Goal: Task Accomplishment & Management: Use online tool/utility

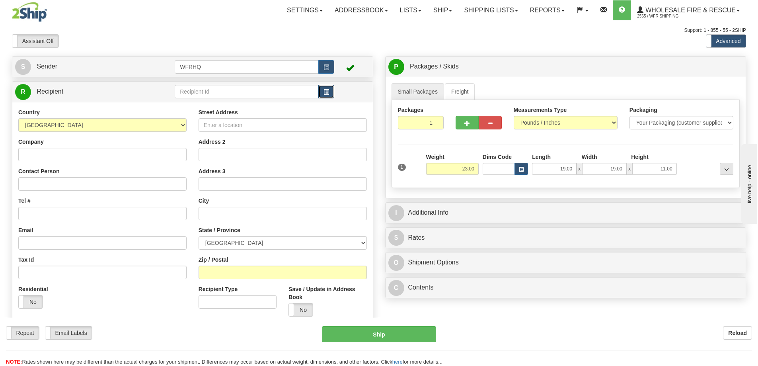
click at [324, 86] on button "button" at bounding box center [326, 92] width 16 height 14
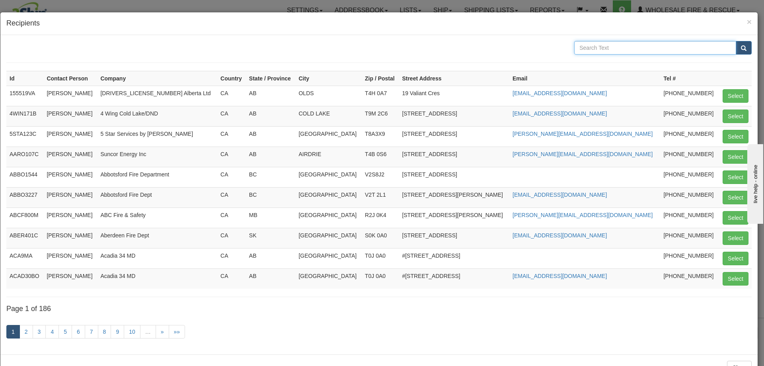
click at [635, 43] on input "text" at bounding box center [655, 48] width 162 height 14
type input "Bawlf"
click at [736, 41] on button "submit" at bounding box center [744, 48] width 16 height 14
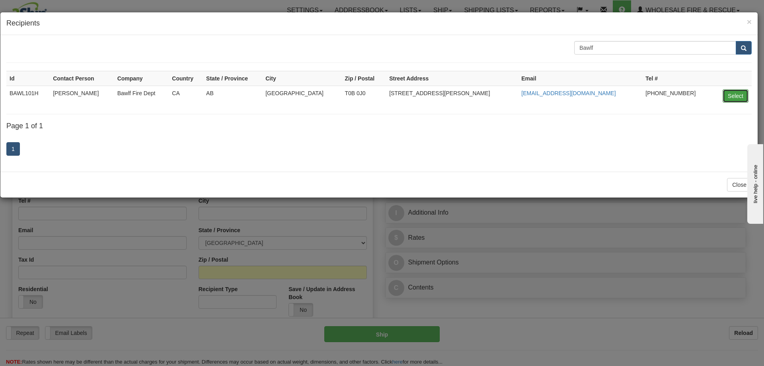
click at [732, 96] on button "Select" at bounding box center [736, 96] width 26 height 14
type input "BAWL101H"
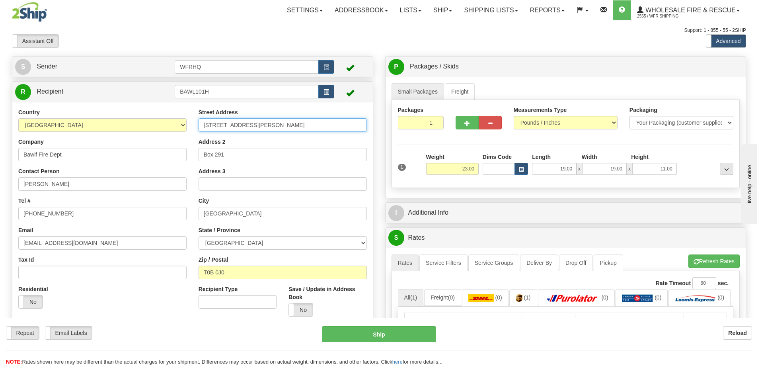
drag, startPoint x: 285, startPoint y: 126, endPoint x: 187, endPoint y: 126, distance: 97.9
click at [187, 126] on div "Country [GEOGRAPHIC_DATA] [GEOGRAPHIC_DATA] [GEOGRAPHIC_DATA] [GEOGRAPHIC_DATA]…" at bounding box center [192, 215] width 361 height 214
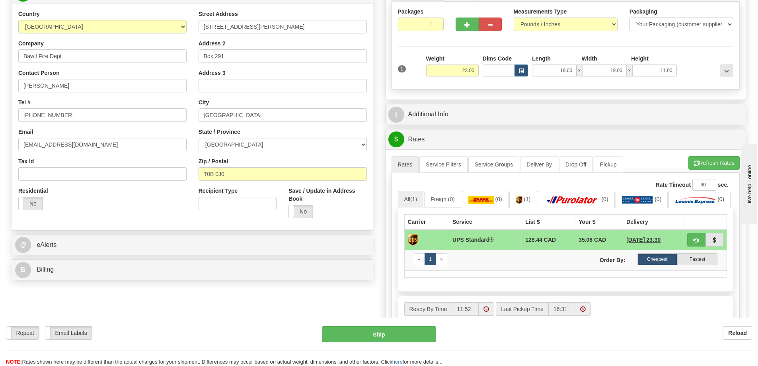
scroll to position [40, 0]
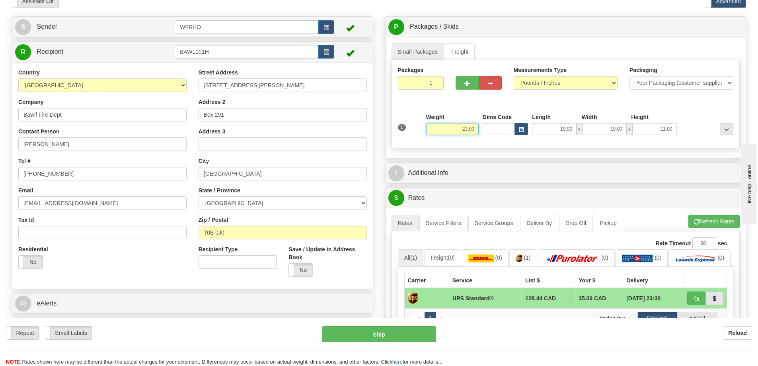
drag, startPoint x: 455, startPoint y: 129, endPoint x: 505, endPoint y: 132, distance: 49.4
click at [510, 130] on div "1 Weight 23.00 Dims Code x x" at bounding box center [566, 127] width 340 height 28
type input "13.00"
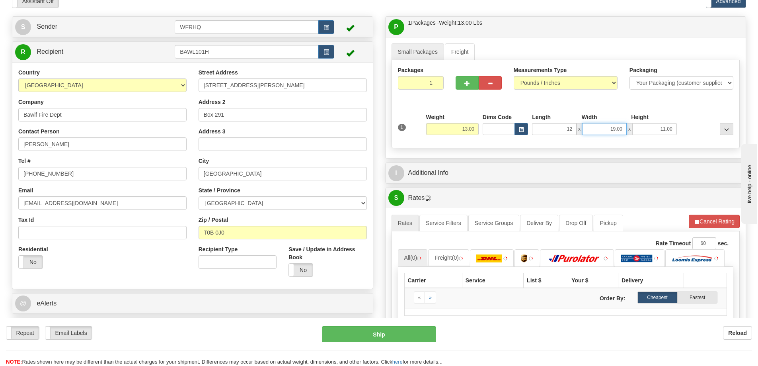
type input "12.00"
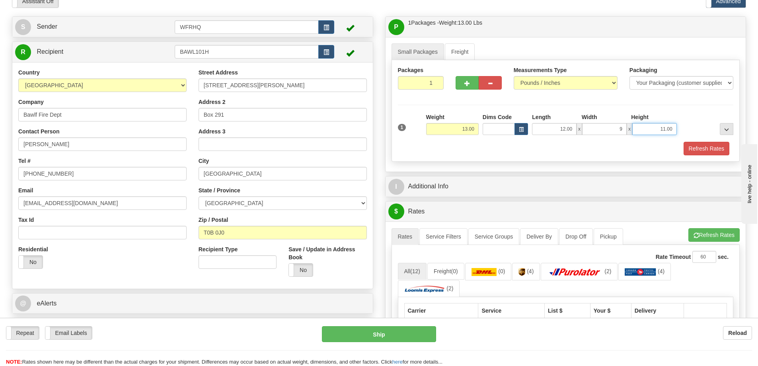
type input "9.00"
type input "13.00"
click at [468, 86] on span "button" at bounding box center [468, 83] width 6 height 5
radio input "true"
type input "2"
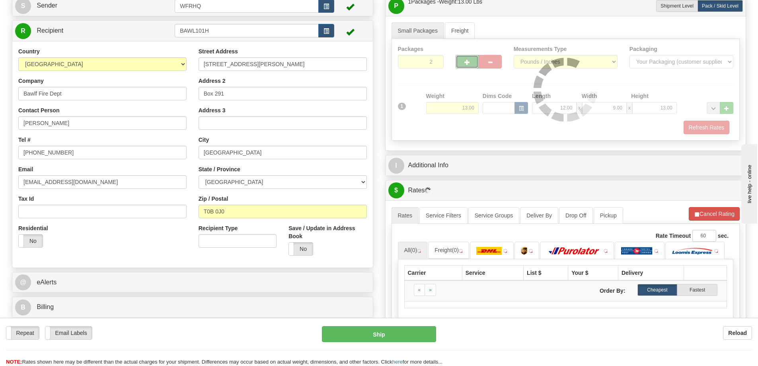
scroll to position [80, 0]
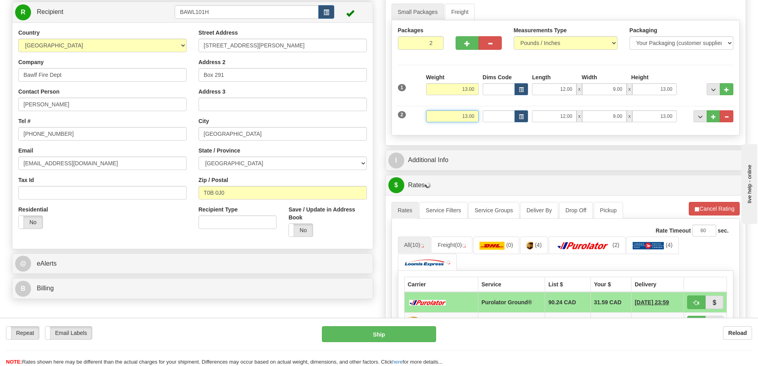
drag, startPoint x: 481, startPoint y: 116, endPoint x: 490, endPoint y: 113, distance: 9.3
click at [490, 113] on div "2 Weight 13.00 Dims Code Length Width Height" at bounding box center [566, 115] width 340 height 27
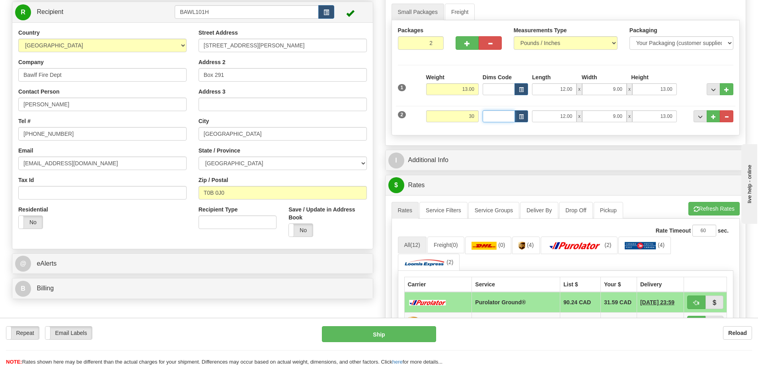
type input "30.00"
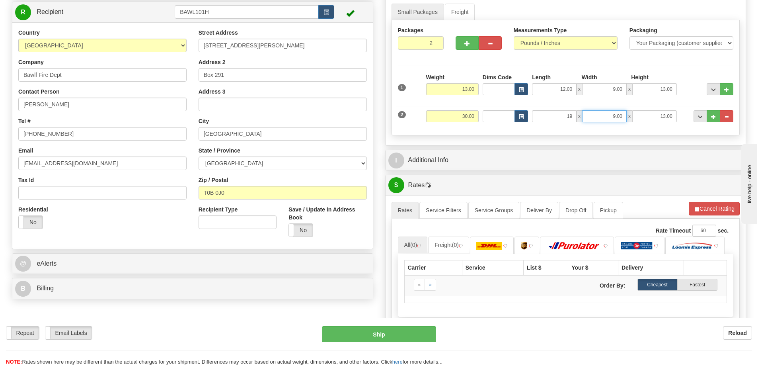
type input "19.00"
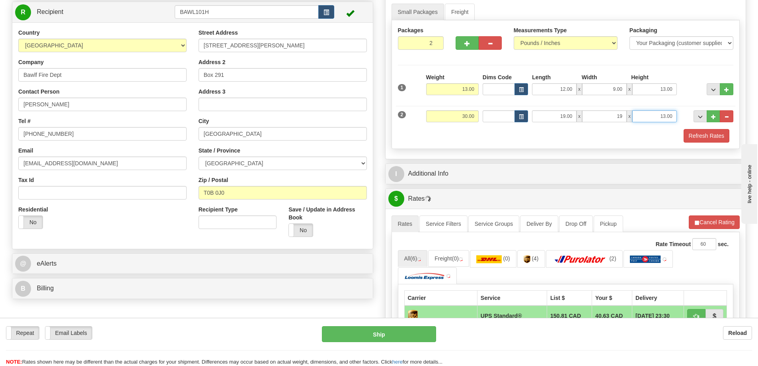
type input "19.00"
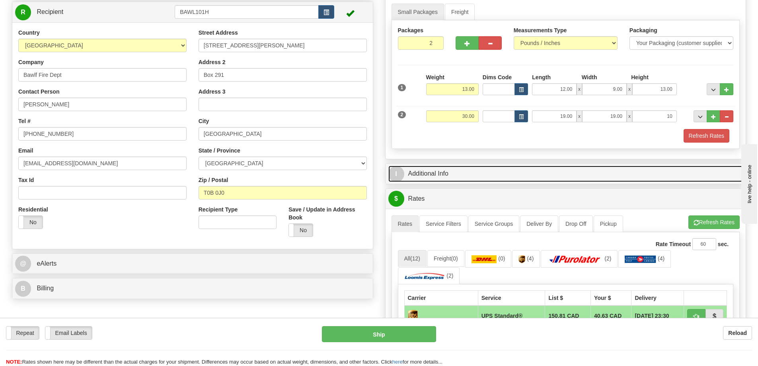
type input "10.00"
click at [445, 170] on link "I Additional Info" at bounding box center [566, 174] width 355 height 16
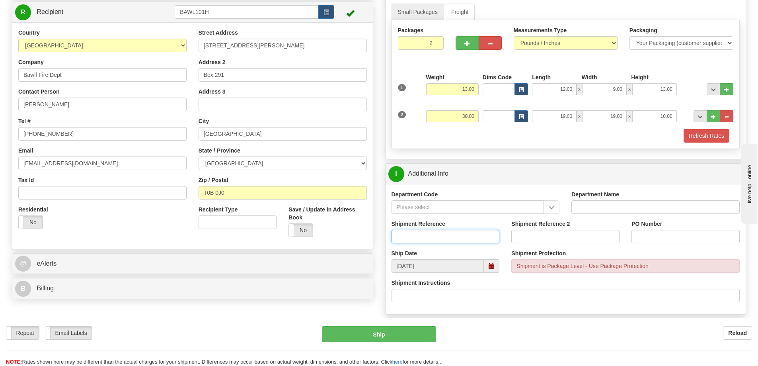
click at [411, 233] on input "Shipment Reference" at bounding box center [446, 237] width 108 height 14
type input "S43469 - 29306"
click at [654, 238] on input "PO Number" at bounding box center [686, 237] width 108 height 14
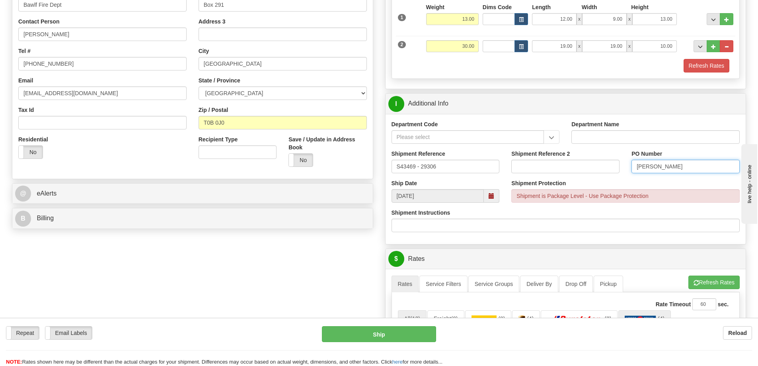
scroll to position [279, 0]
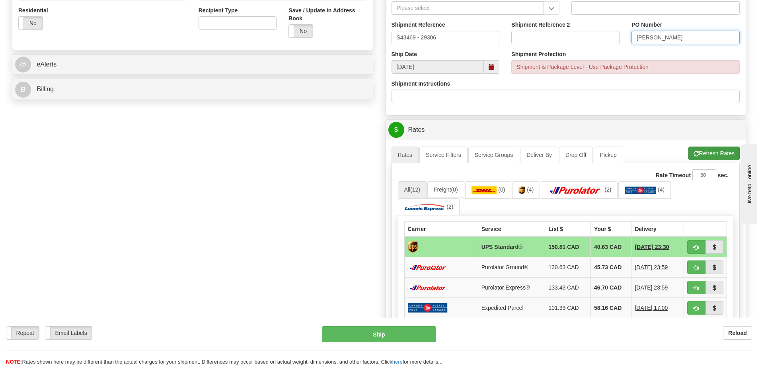
type input "[PERSON_NAME]"
click at [716, 155] on button "Refresh Rates" at bounding box center [714, 153] width 51 height 14
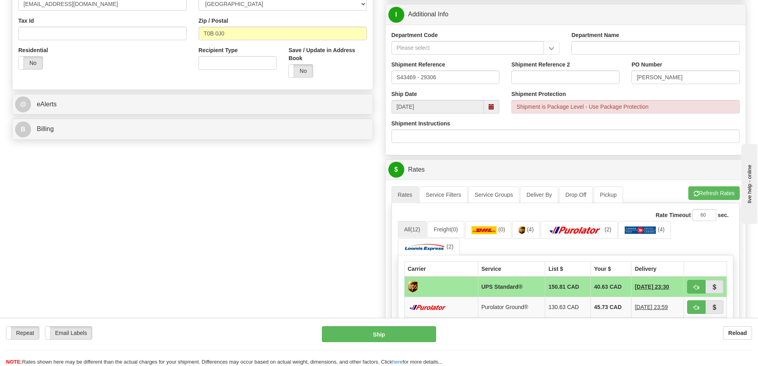
scroll to position [358, 0]
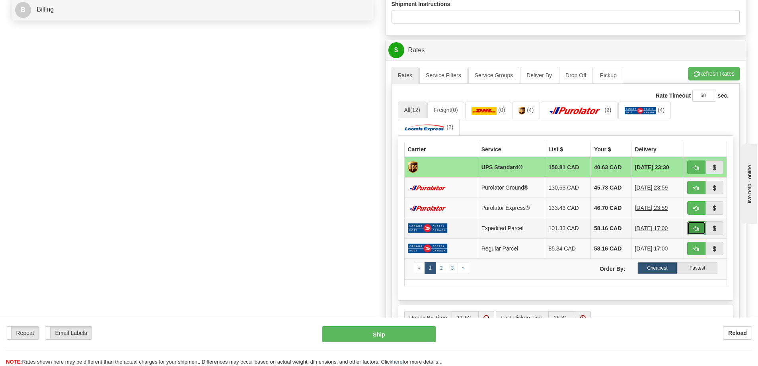
click at [697, 226] on span "button" at bounding box center [697, 228] width 6 height 5
type input "DOM.EP"
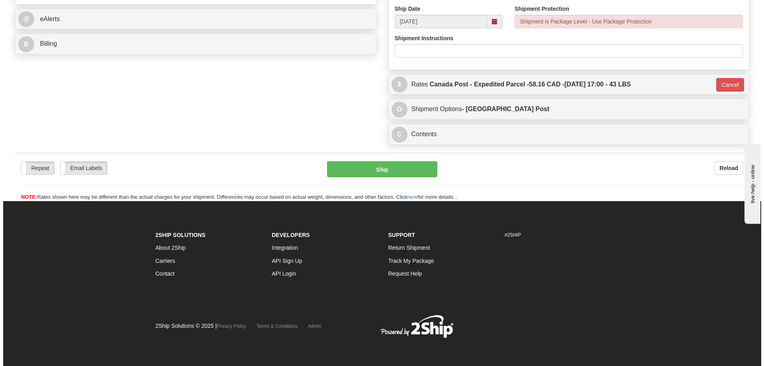
scroll to position [324, 0]
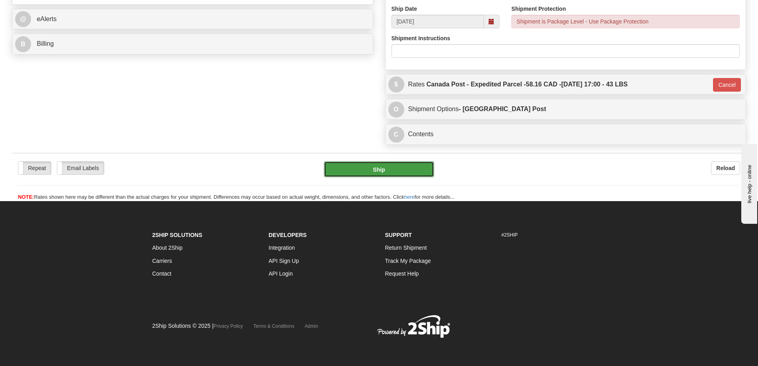
click at [394, 173] on button "Ship" at bounding box center [379, 169] width 110 height 16
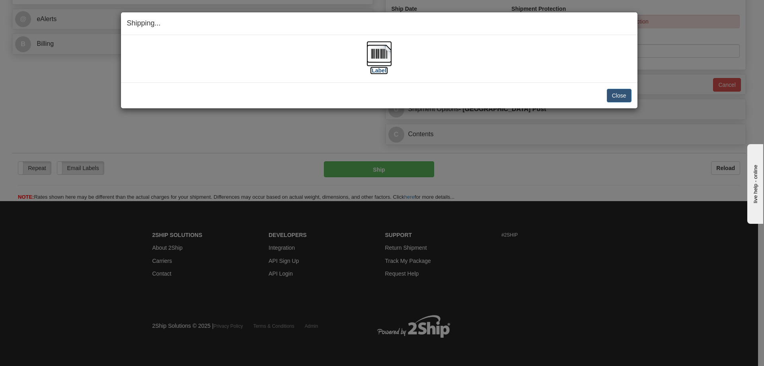
click at [383, 55] on img at bounding box center [379, 53] width 25 height 25
